Goal: Transaction & Acquisition: Purchase product/service

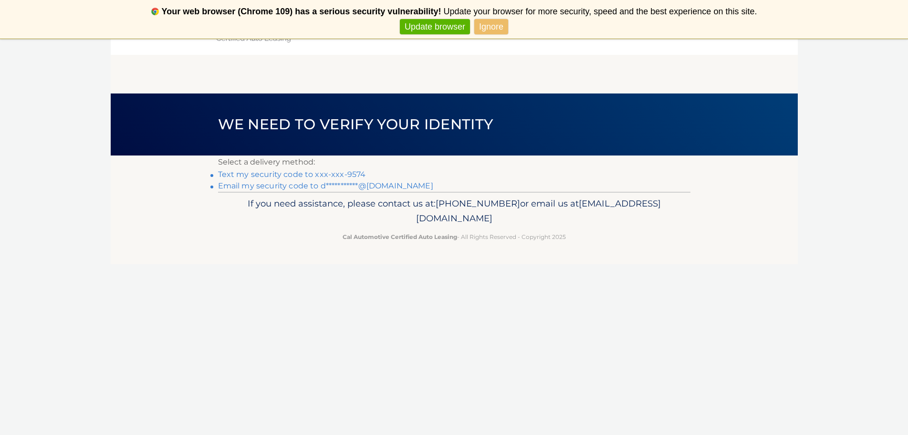
click at [276, 186] on link "**********" at bounding box center [325, 185] width 215 height 9
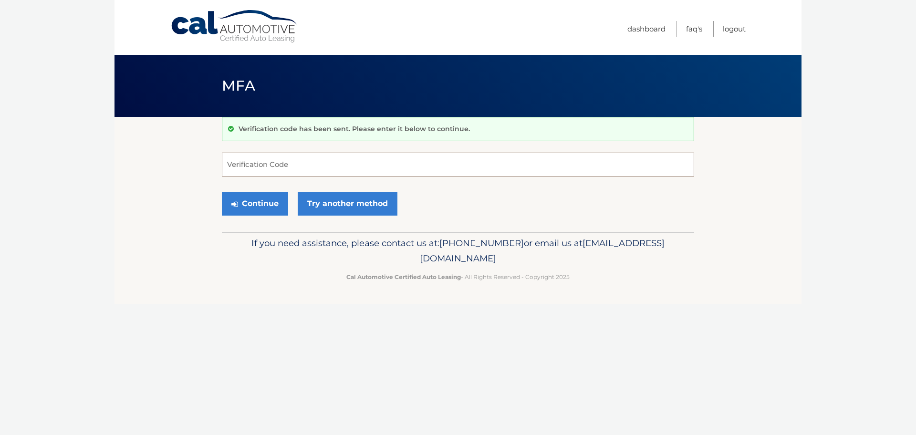
click at [268, 164] on input "Verification Code" at bounding box center [458, 165] width 473 height 24
paste input "287537"
click at [252, 203] on button "Continue" at bounding box center [255, 204] width 66 height 24
click at [304, 173] on input "287537" at bounding box center [458, 165] width 473 height 24
type input "287537"
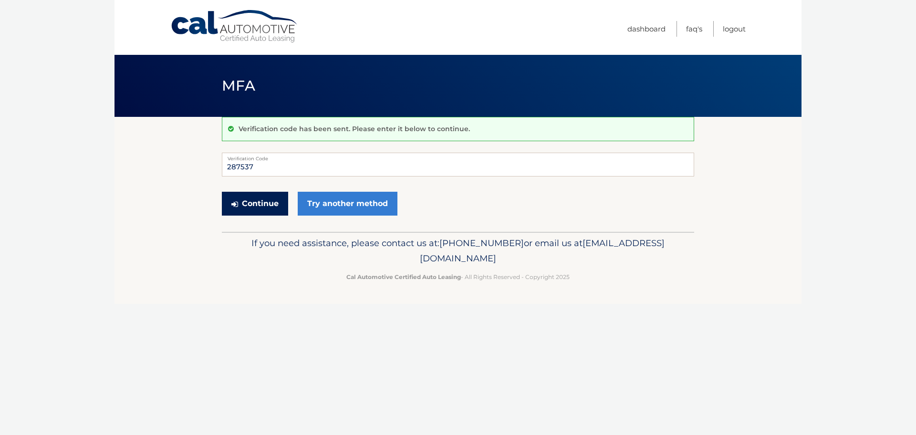
click at [244, 210] on button "Continue" at bounding box center [255, 204] width 66 height 24
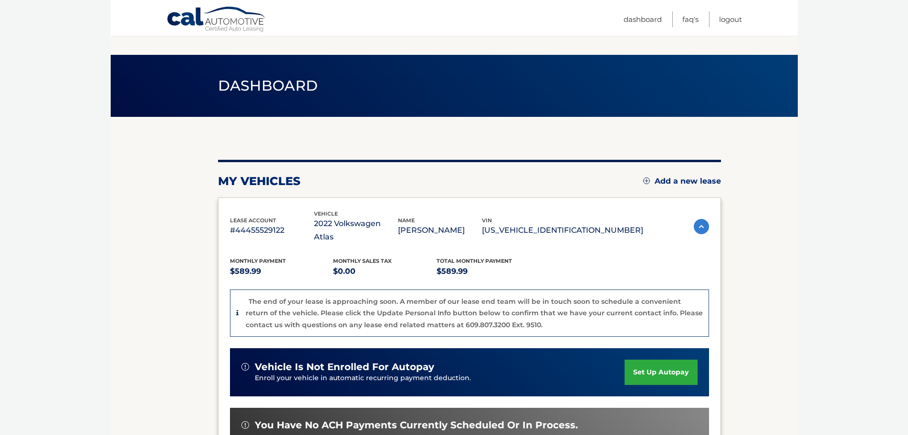
scroll to position [202, 0]
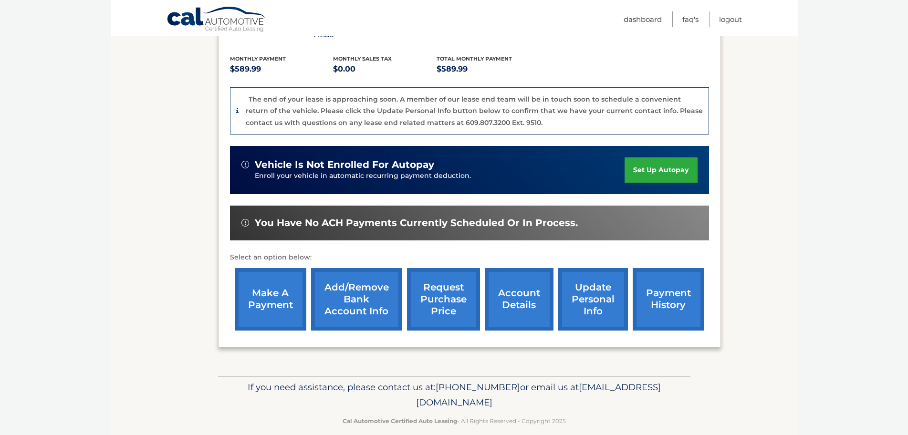
click at [279, 268] on link "make a payment" at bounding box center [271, 299] width 72 height 63
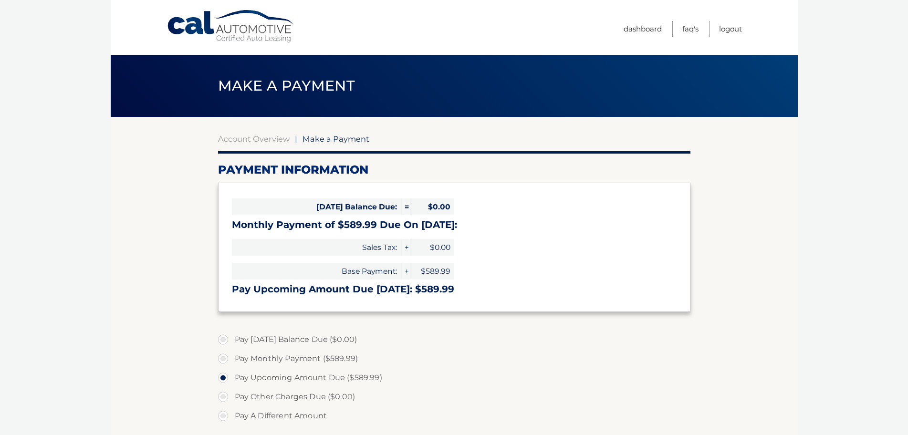
select select "ZjljODYwZDgtMmU1MC00ZDNlLWI3YWYtMTkwYTVlZGQ0MTVm"
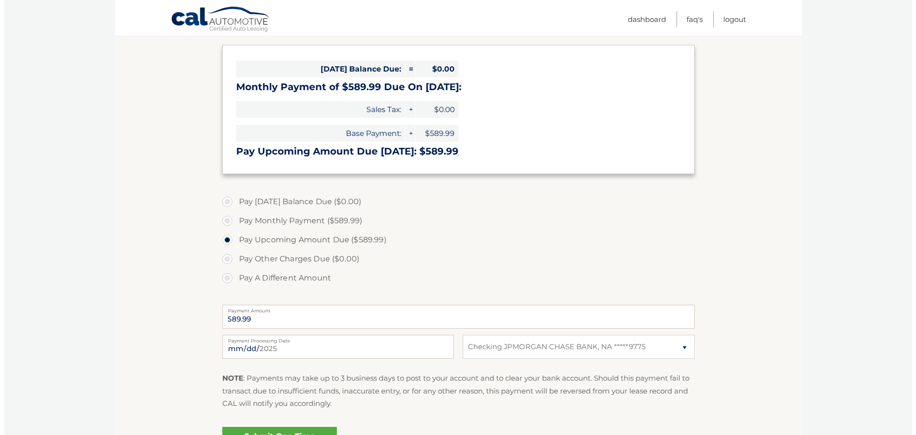
scroll to position [191, 0]
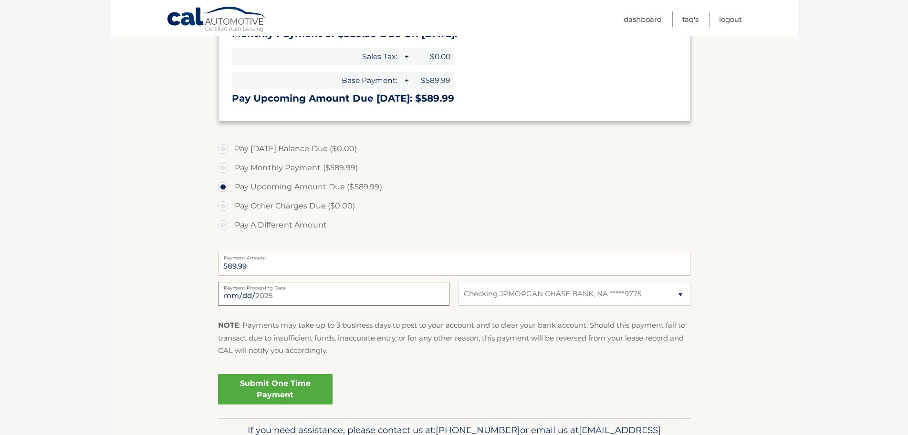
click at [317, 291] on input "[DATE]" at bounding box center [333, 294] width 231 height 24
type input "2025-08-27"
click at [253, 390] on link "Submit One Time Payment" at bounding box center [275, 389] width 115 height 31
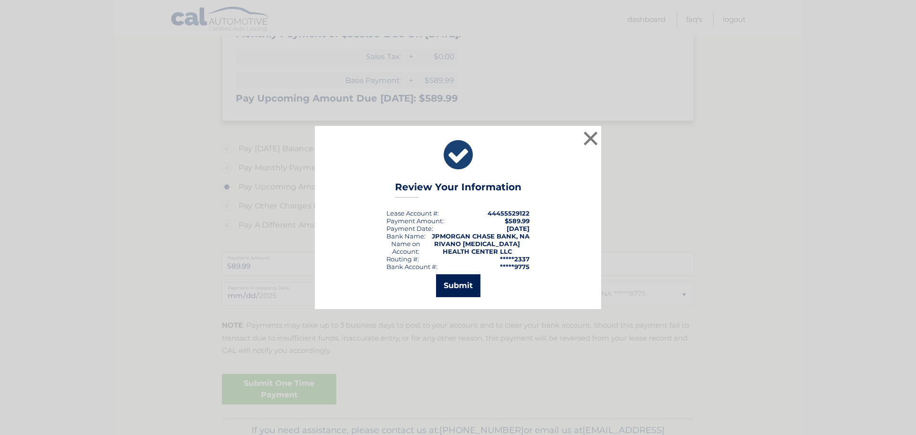
click at [456, 291] on button "Submit" at bounding box center [458, 285] width 44 height 23
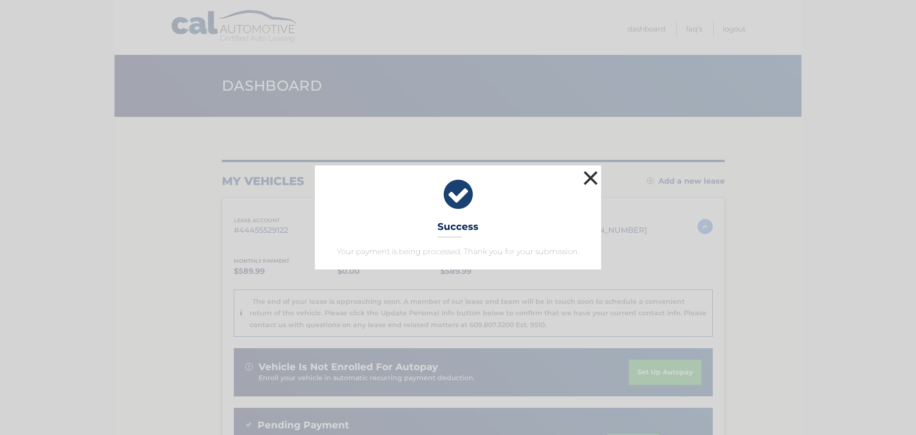
click at [594, 179] on button "×" at bounding box center [590, 177] width 19 height 19
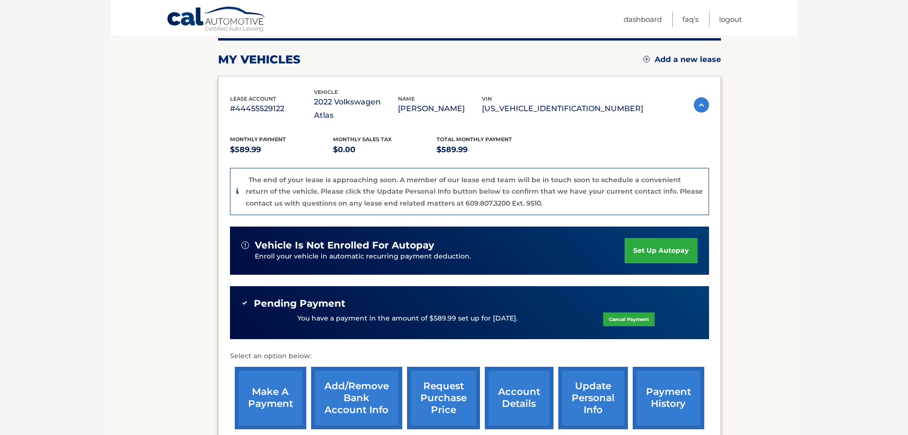
scroll to position [191, 0]
